Goal: Task Accomplishment & Management: Use online tool/utility

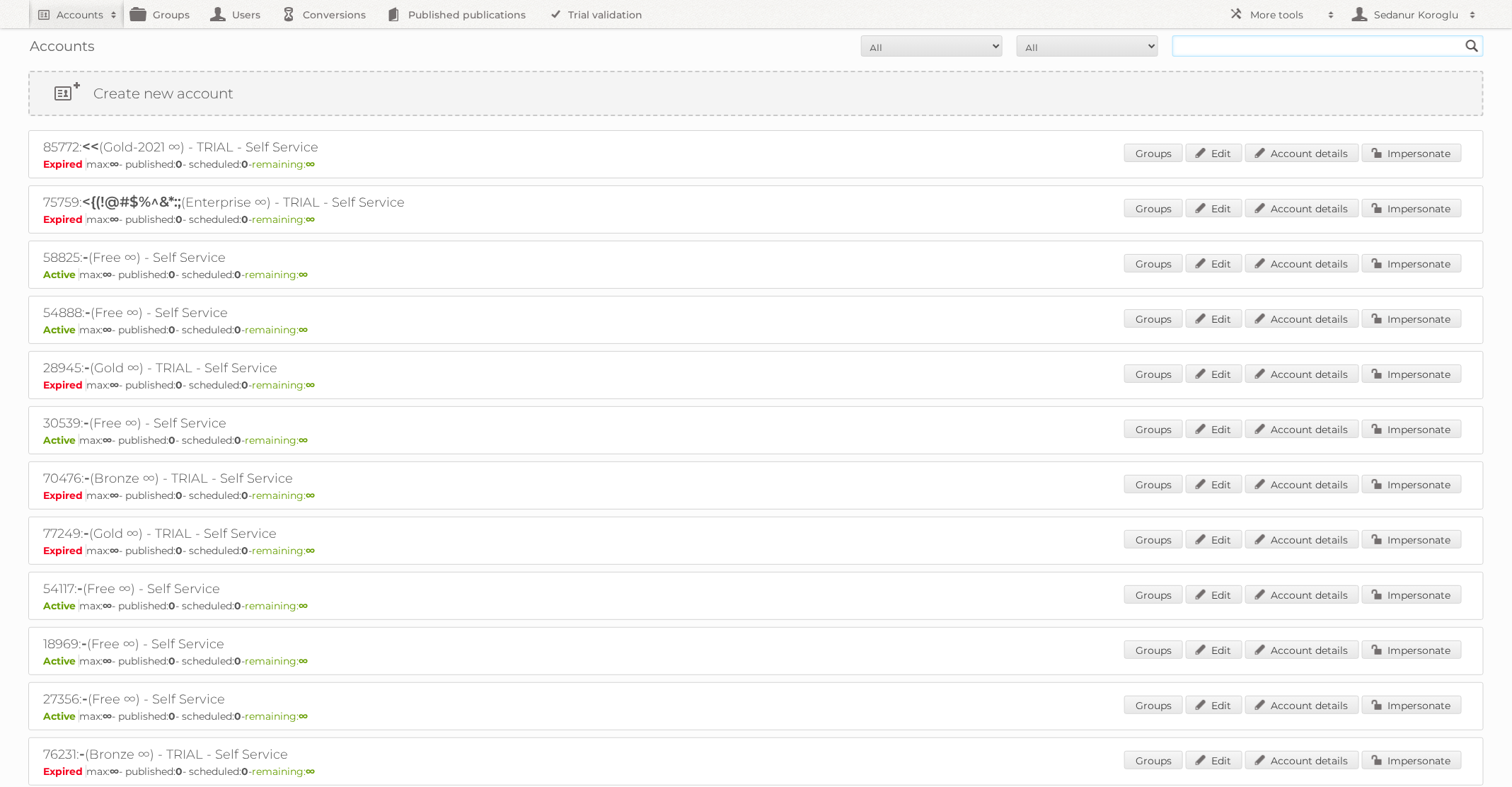
click at [1303, 44] on input "text" at bounding box center [1328, 46] width 311 height 22
type input "Nederlandse Expert groep"
click at [1462, 35] on input "Search" at bounding box center [1473, 46] width 22 height 22
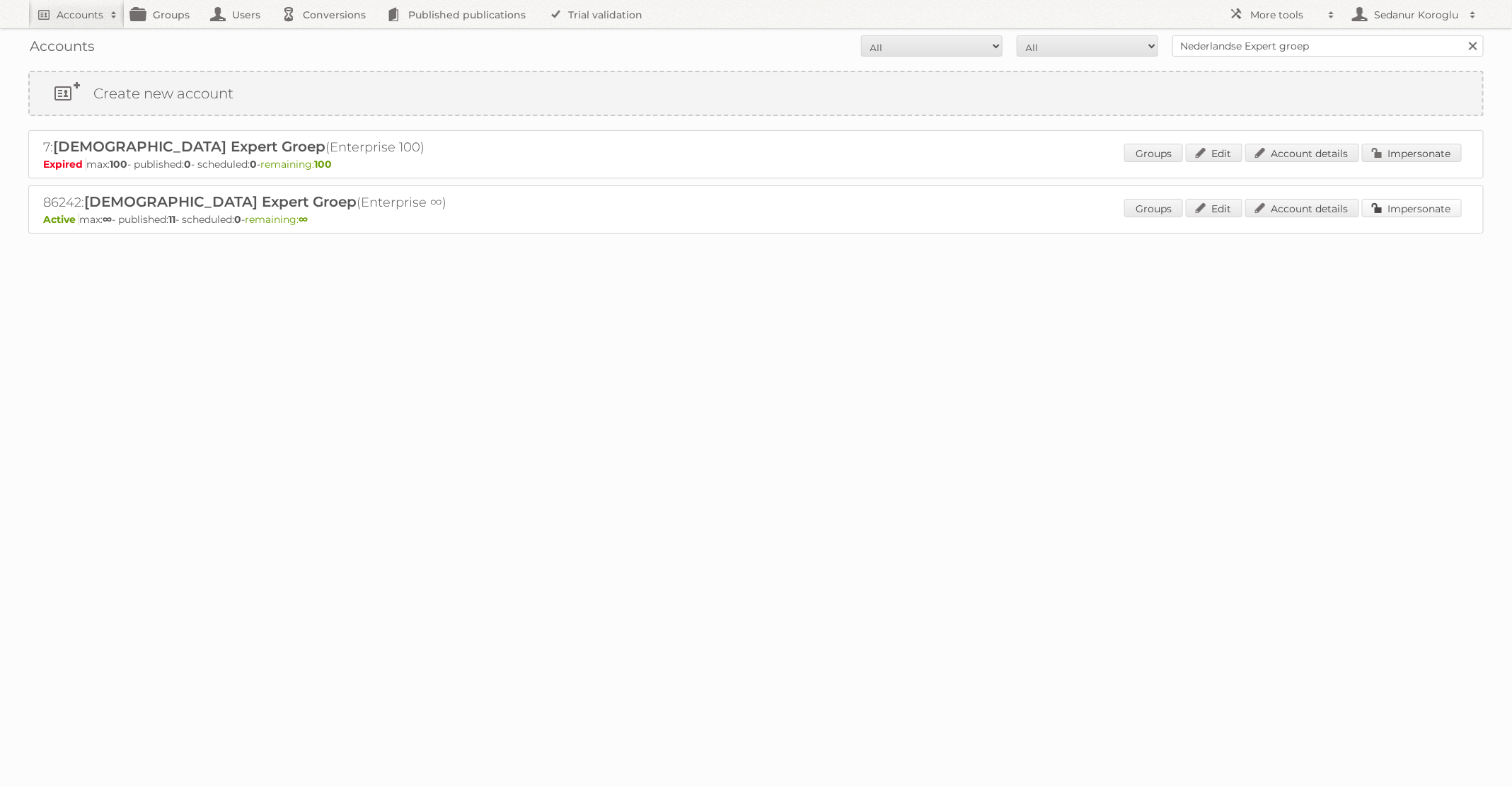
click at [1416, 207] on link "Impersonate" at bounding box center [1412, 208] width 100 height 19
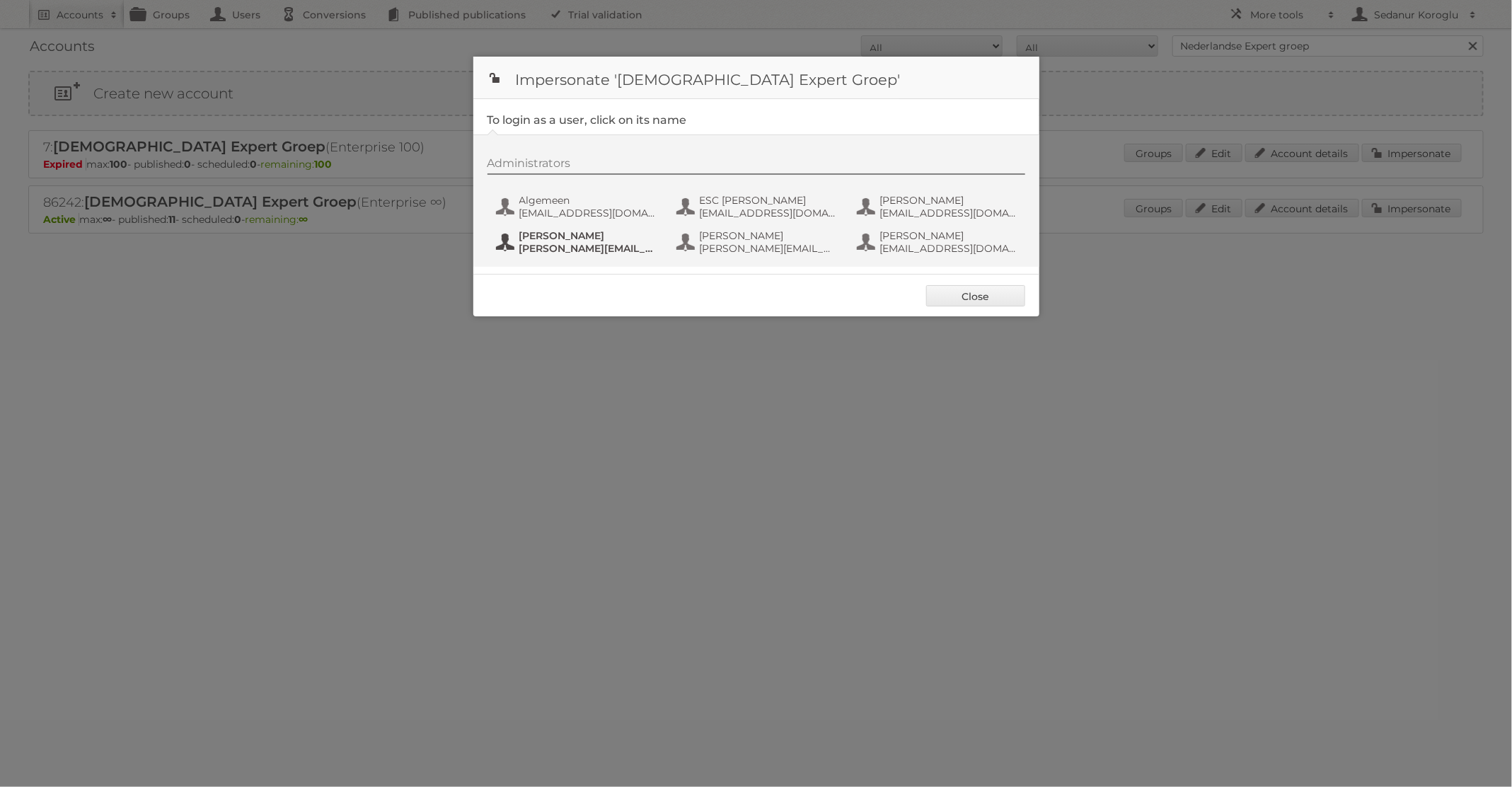
click at [597, 240] on span "Rosalie Teuben" at bounding box center [587, 236] width 137 height 13
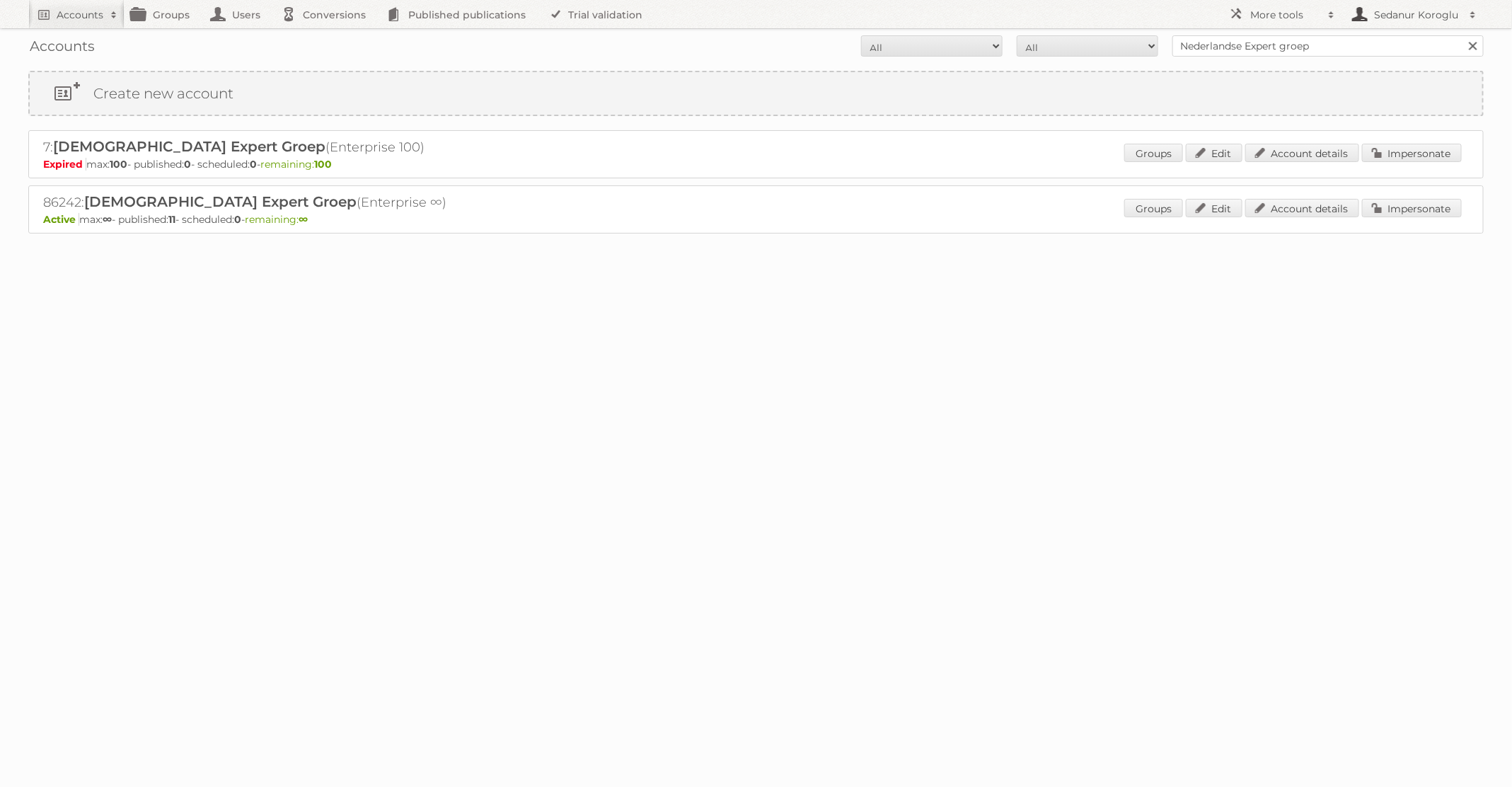
click at [1390, 18] on h2 "Sedanur Koroglu" at bounding box center [1417, 15] width 92 height 14
click at [1389, 37] on link "Sign out" at bounding box center [1412, 39] width 140 height 22
